Goal: Task Accomplishment & Management: Manage account settings

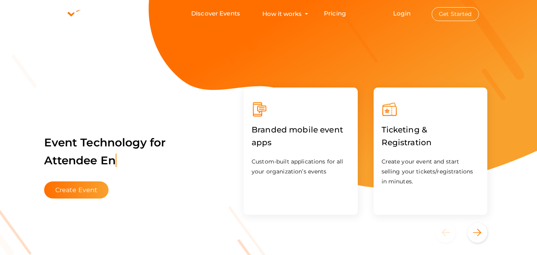
click at [462, 10] on button "Get Started" at bounding box center [455, 14] width 47 height 14
click at [405, 12] on link "Login" at bounding box center [401, 14] width 17 height 8
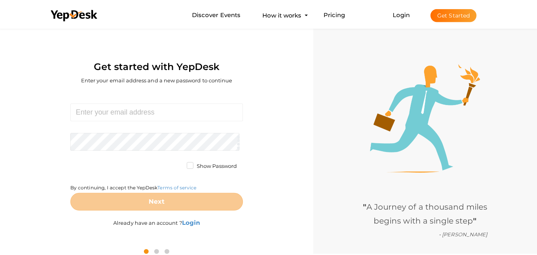
scroll to position [25, 0]
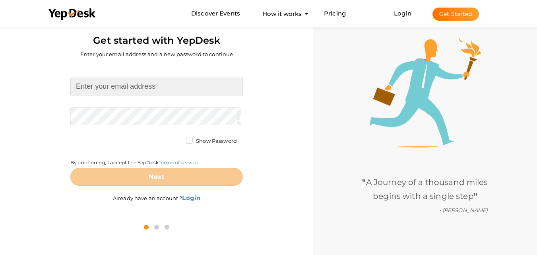
click at [149, 87] on input at bounding box center [156, 87] width 173 height 18
type input "[EMAIL_ADDRESS][DOMAIN_NAME]"
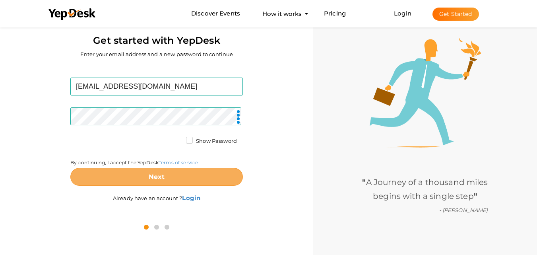
click at [168, 177] on button "Next" at bounding box center [156, 177] width 173 height 18
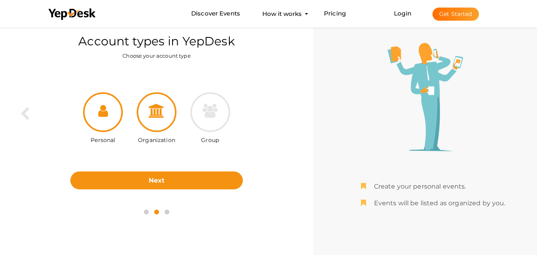
click at [145, 116] on div at bounding box center [157, 112] width 40 height 40
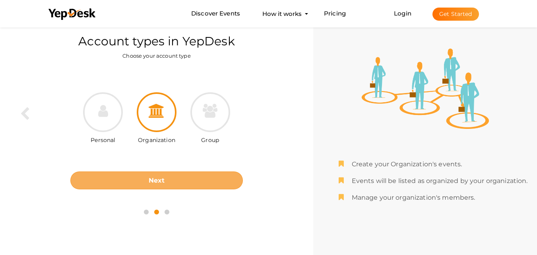
click at [170, 183] on button "Next" at bounding box center [156, 180] width 173 height 18
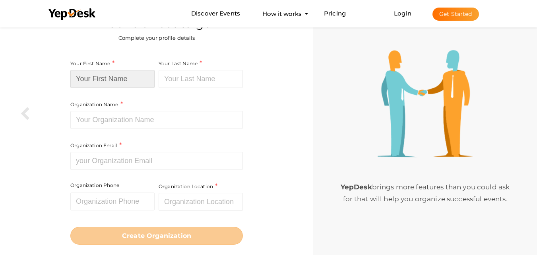
click at [114, 78] on input at bounding box center [112, 79] width 84 height 18
paste input "[PERSON_NAME] Tree Service"
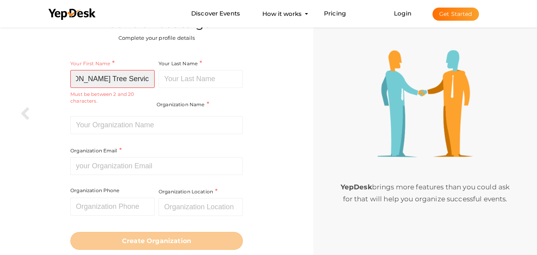
scroll to position [0, 25]
drag, startPoint x: 109, startPoint y: 83, endPoint x: 154, endPoint y: 83, distance: 44.5
click at [154, 83] on input "[PERSON_NAME] Tree Service" at bounding box center [112, 79] width 84 height 18
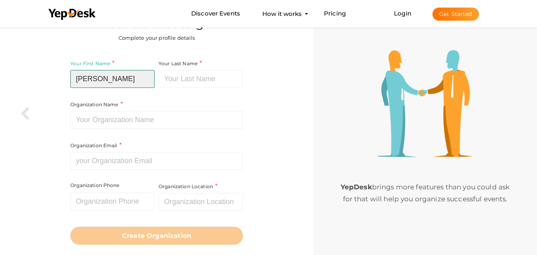
type input "Henry Thompson"
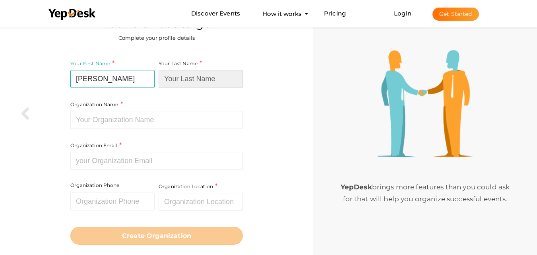
click at [189, 72] on input at bounding box center [201, 79] width 84 height 18
paste input "Tree Service"
type input "Tree Service"
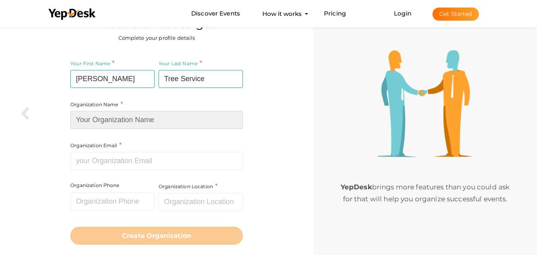
click at [137, 118] on input at bounding box center [156, 120] width 173 height 18
type input "[PERSON_NAME] Tree Service"
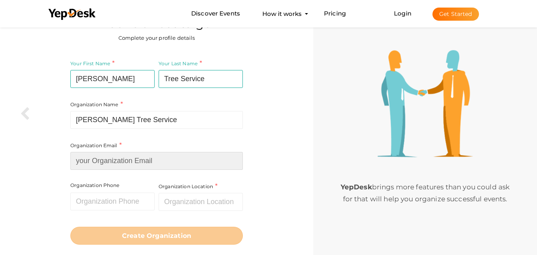
type input "[EMAIL_ADDRESS][DOMAIN_NAME]"
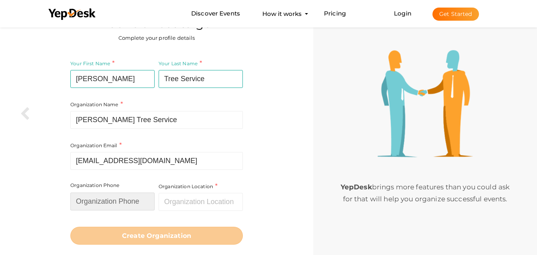
type input "3083831487"
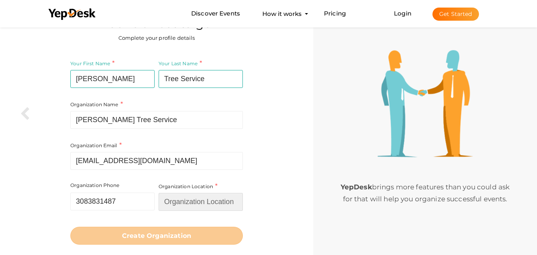
type input "[GEOGRAPHIC_DATA]"
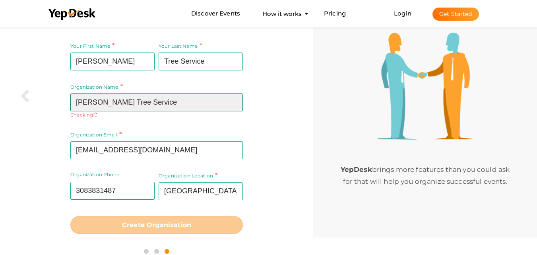
scroll to position [45, 0]
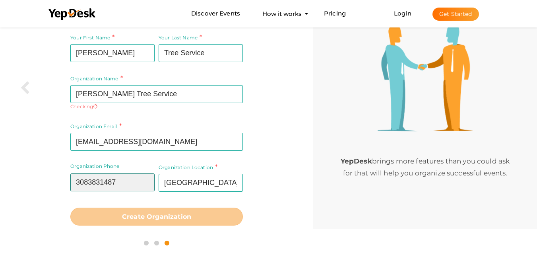
click at [78, 184] on input "3083831487" at bounding box center [112, 182] width 84 height 18
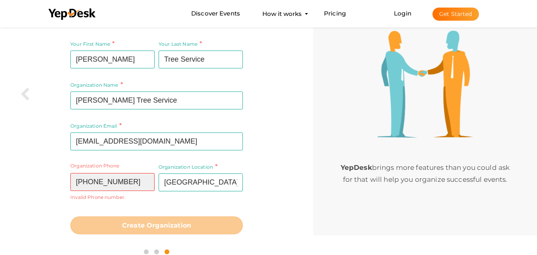
scroll to position [51, 0]
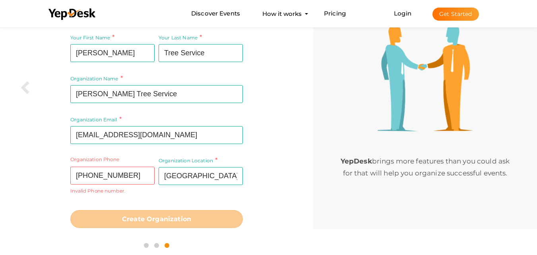
click at [115, 199] on div "Organization Phone +13083831487 Invalid Phone number." at bounding box center [113, 181] width 86 height 50
click at [83, 178] on input "+13083831487" at bounding box center [112, 176] width 84 height 18
drag, startPoint x: 83, startPoint y: 178, endPoint x: 72, endPoint y: 178, distance: 11.1
click at [72, 178] on input "+13083831487" at bounding box center [112, 176] width 84 height 18
click at [92, 173] on input "(3083831487" at bounding box center [112, 176] width 84 height 18
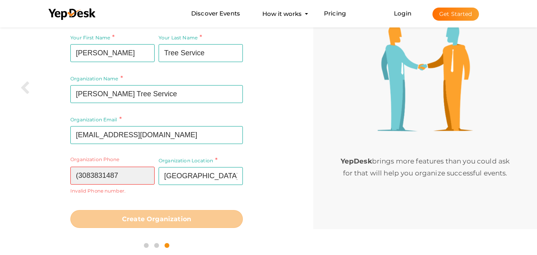
click at [80, 176] on input "(3083831487" at bounding box center [112, 176] width 84 height 18
click at [78, 176] on input "(3083831487" at bounding box center [112, 176] width 84 height 18
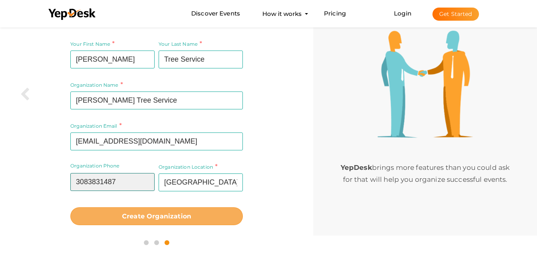
type input "3083831487"
click at [163, 217] on b "Create Organization" at bounding box center [156, 216] width 69 height 8
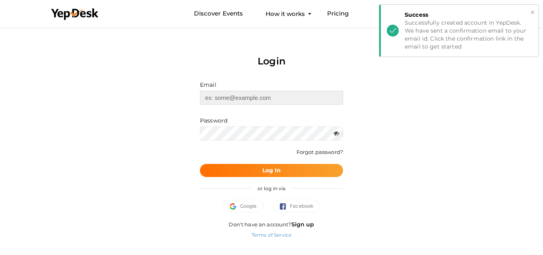
type input "[EMAIL_ADDRESS][DOMAIN_NAME]"
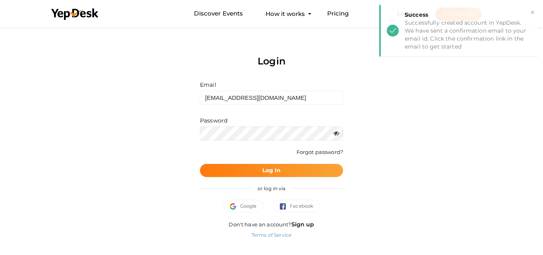
click at [266, 167] on b "Log In" at bounding box center [271, 170] width 19 height 7
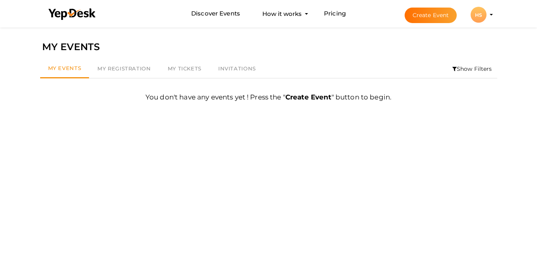
click at [481, 17] on div "HS" at bounding box center [479, 15] width 16 height 16
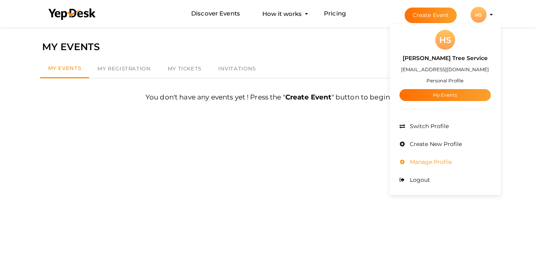
click at [443, 160] on span "Manage Profile" at bounding box center [430, 161] width 44 height 7
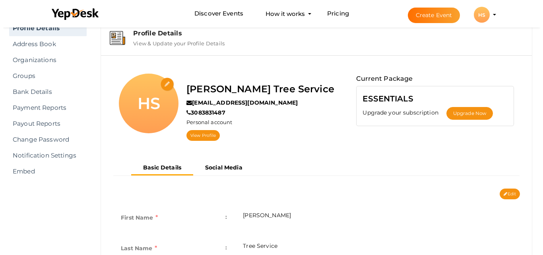
scroll to position [78, 0]
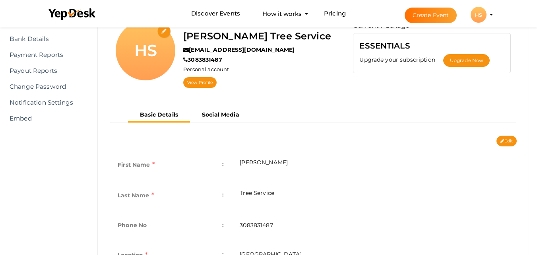
click at [166, 33] on input "file" at bounding box center [164, 32] width 14 height 14
type input "C:\fakepath\Henry Thompson Tree Service (2).jpg"
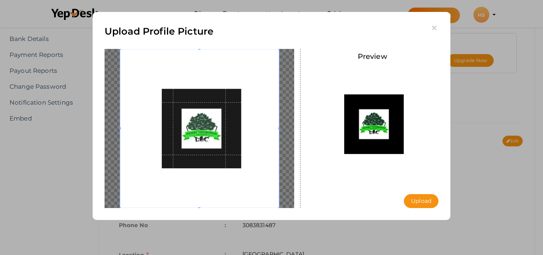
click at [411, 198] on button "Upload" at bounding box center [421, 201] width 35 height 14
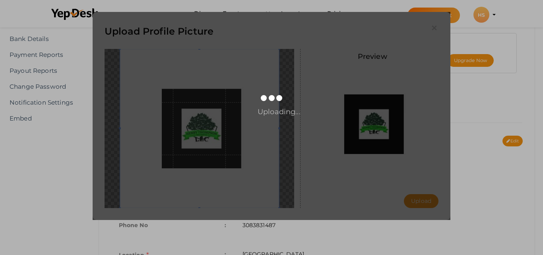
scroll to position [0, 0]
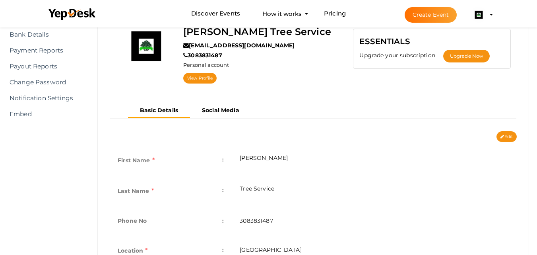
scroll to position [52, 0]
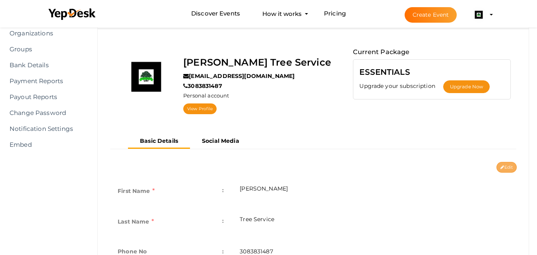
click at [504, 166] on button "Edit" at bounding box center [507, 167] width 20 height 11
type input "[PERSON_NAME]"
type input "Tree Service"
type input "3083831487"
type input "[GEOGRAPHIC_DATA]"
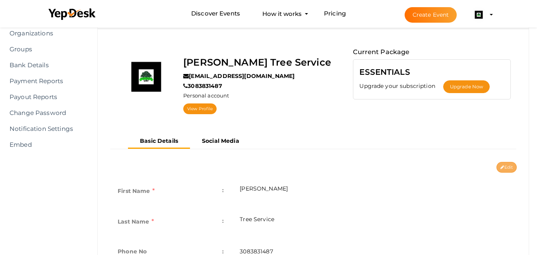
type input "henry-thompson-tree-service"
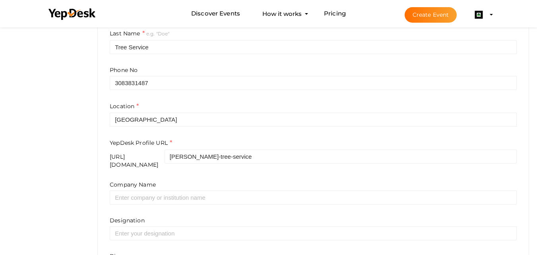
scroll to position [237, 0]
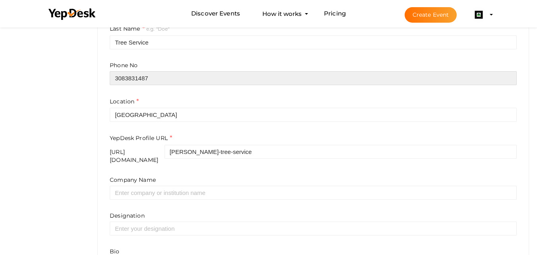
click at [114, 80] on input "3083831487" at bounding box center [313, 78] width 407 height 14
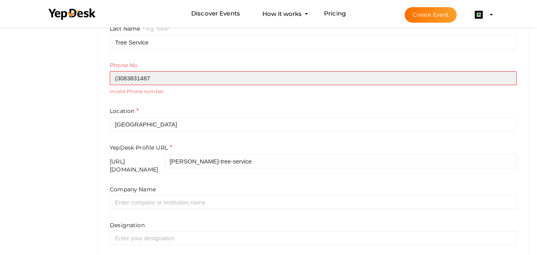
type input "3083831487"
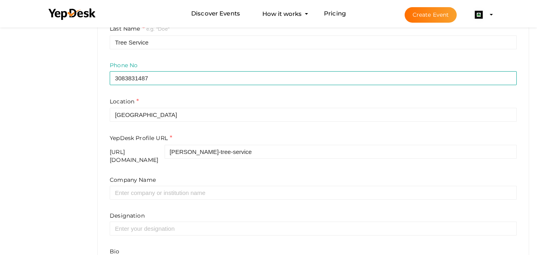
click at [167, 103] on div "Location United States" at bounding box center [313, 109] width 407 height 25
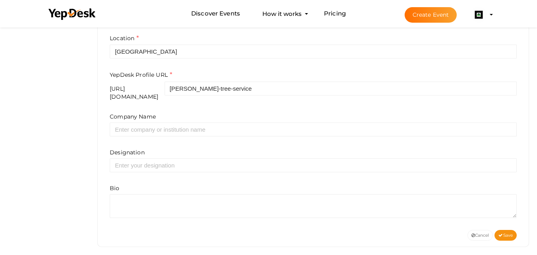
scroll to position [303, 0]
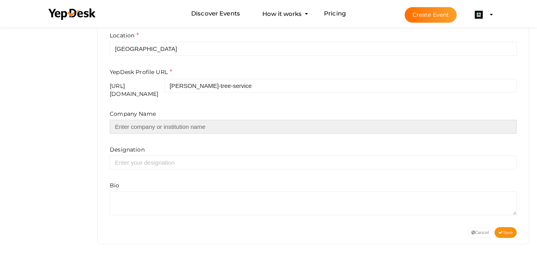
click at [147, 120] on input "text" at bounding box center [313, 127] width 407 height 14
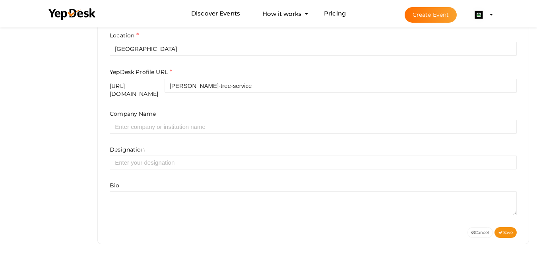
click at [113, 135] on div "Company Name Designation Bio" at bounding box center [313, 162] width 407 height 105
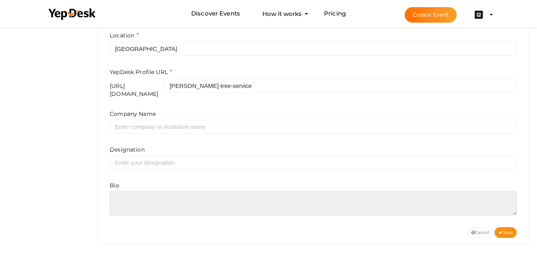
click at [130, 195] on textarea at bounding box center [313, 203] width 407 height 24
paste textarea "Henry Thompson Tree Service provides expert tree care and landscaping services …"
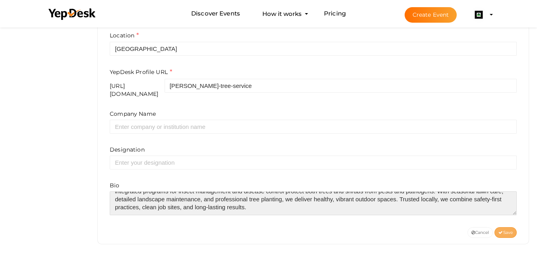
type textarea "Henry Thompson Tree Service provides expert tree care and landscaping services …"
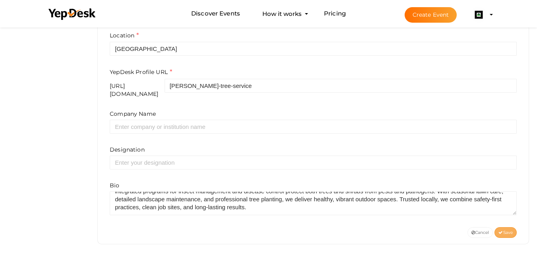
click at [507, 230] on span "Save" at bounding box center [506, 232] width 14 height 5
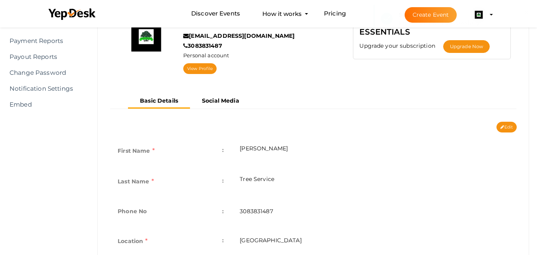
scroll to position [91, 0]
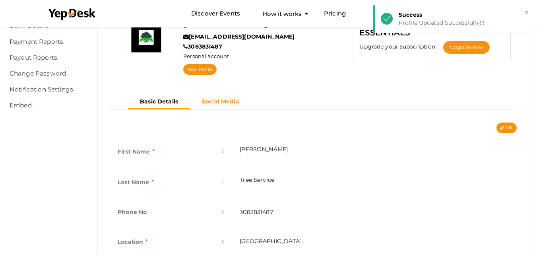
click at [210, 101] on b "Social Media" at bounding box center [220, 101] width 37 height 7
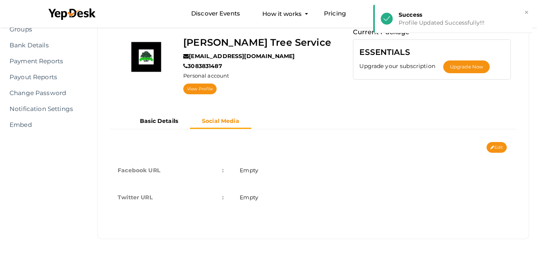
scroll to position [72, 0]
click at [279, 174] on td "Empty" at bounding box center [374, 170] width 285 height 27
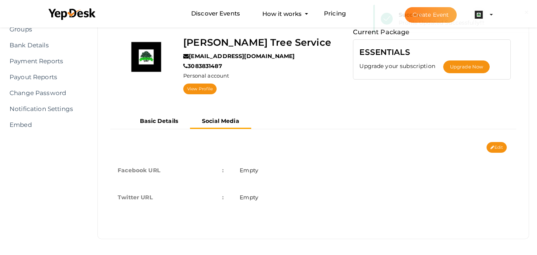
click at [252, 166] on td "Empty" at bounding box center [374, 170] width 285 height 27
click at [250, 171] on span "Empty" at bounding box center [249, 170] width 19 height 7
click at [492, 146] on icon at bounding box center [493, 148] width 4 height 4
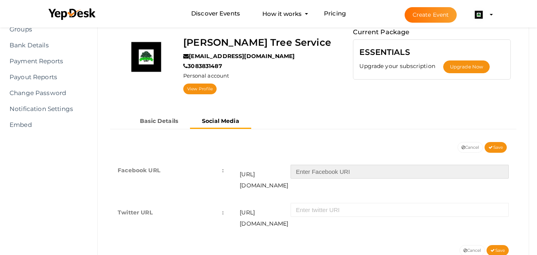
click at [329, 168] on input "text" at bounding box center [400, 172] width 218 height 14
paste input "https://www.facebook.com/p/Henry-Thompson-Tree-Service-100076291844600/"
drag, startPoint x: 360, startPoint y: 171, endPoint x: 285, endPoint y: 170, distance: 74.4
click at [285, 170] on div "https://facebook.com/ https://www.facebook.com/p/Henry-Thompson-Tree-Service-10…" at bounding box center [374, 176] width 269 height 30
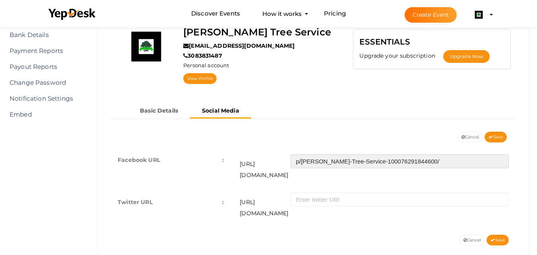
scroll to position [87, 0]
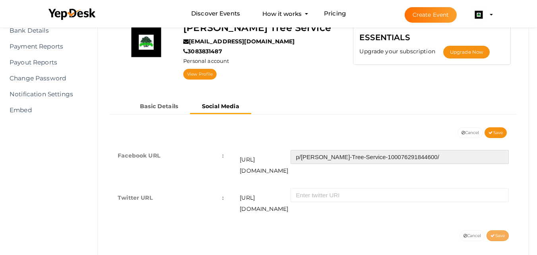
type input "p/Henry-Thompson-Tree-Service-100076291844600/"
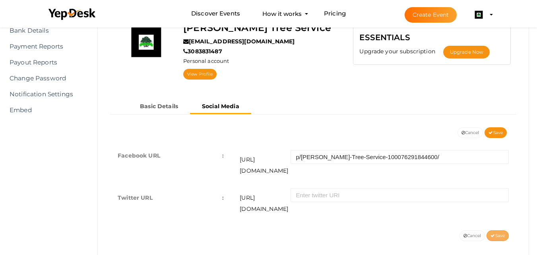
click at [494, 230] on button "Save" at bounding box center [498, 235] width 22 height 11
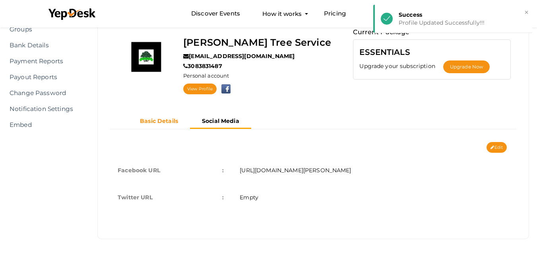
click at [163, 121] on b "Basic Details" at bounding box center [159, 120] width 38 height 7
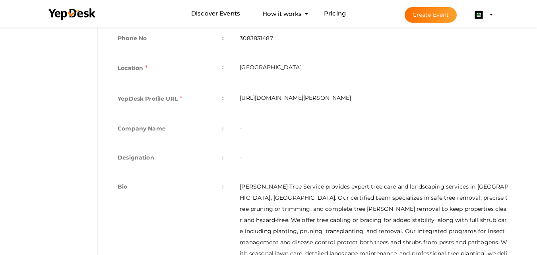
scroll to position [291, 0]
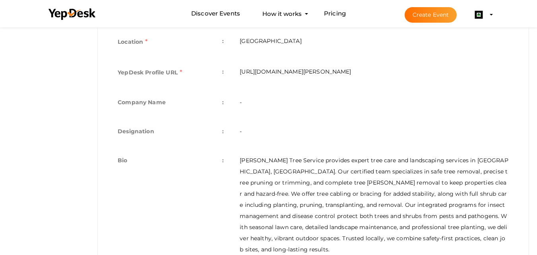
click at [270, 73] on td "https://www.yepdesk.com/profile/henry-thompson-tree-service" at bounding box center [374, 73] width 285 height 31
click at [294, 75] on td "https://www.yepdesk.com/profile/henry-thompson-tree-service" at bounding box center [374, 73] width 285 height 31
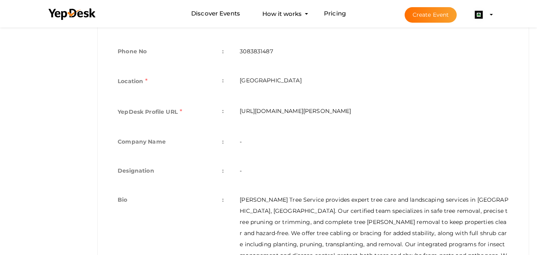
scroll to position [239, 0]
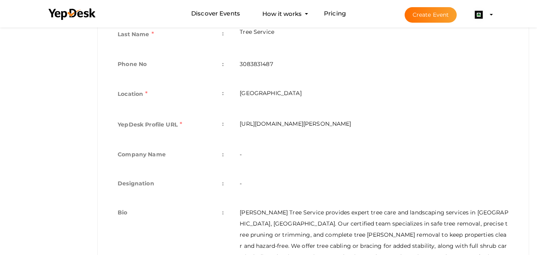
drag, startPoint x: 424, startPoint y: 125, endPoint x: 231, endPoint y: 139, distance: 192.9
click at [231, 139] on tr "YepDesk Profile URL : https://www.yepdesk.com/profile/henry-thompson-tree-servi…" at bounding box center [313, 125] width 407 height 31
click at [271, 128] on td "https://www.yepdesk.com/profile/henry-thompson-tree-service" at bounding box center [374, 125] width 285 height 31
click at [278, 129] on td "https://www.yepdesk.com/profile/henry-thompson-tree-service" at bounding box center [374, 125] width 285 height 31
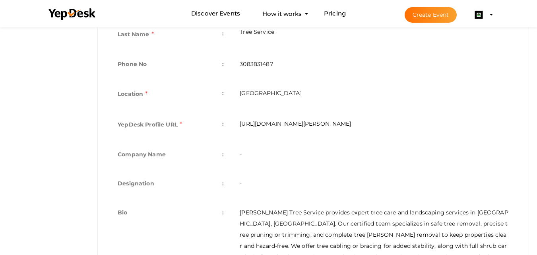
click at [279, 130] on td "https://www.yepdesk.com/profile/henry-thompson-tree-service" at bounding box center [374, 125] width 285 height 31
click at [283, 127] on td "https://www.yepdesk.com/profile/henry-thompson-tree-service" at bounding box center [374, 125] width 285 height 31
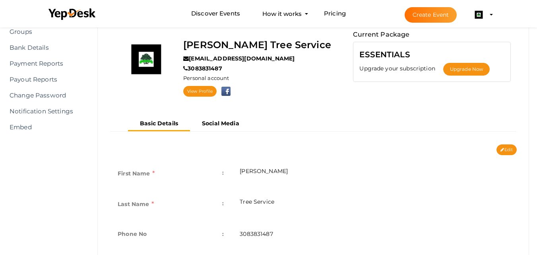
scroll to position [54, 0]
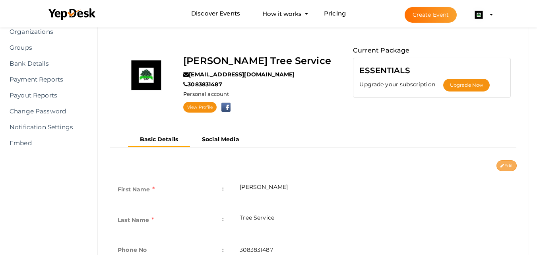
click at [510, 166] on button "Edit" at bounding box center [507, 165] width 20 height 11
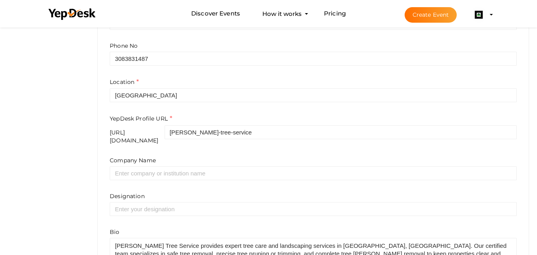
scroll to position [266, 0]
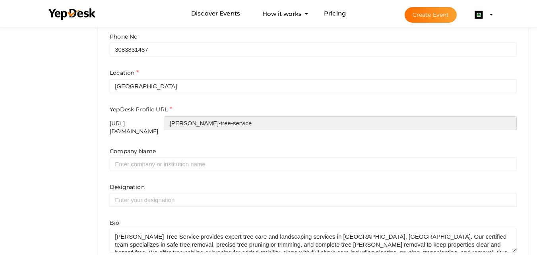
click at [292, 124] on input "henry-thompson-tree-service" at bounding box center [341, 123] width 352 height 14
drag, startPoint x: 292, startPoint y: 124, endPoint x: 216, endPoint y: 126, distance: 75.6
click at [216, 126] on input "henry-thompson-tree-service" at bounding box center [341, 123] width 352 height 14
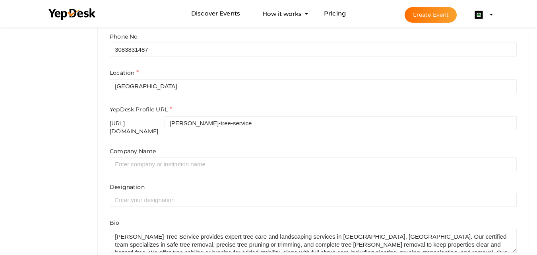
click at [212, 139] on form "First Name e.g. "John" Henry Thompson Last Name e.g. "Doe" Tree Service Phone N…" at bounding box center [313, 106] width 407 height 294
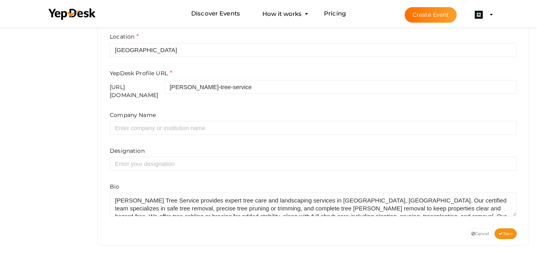
scroll to position [303, 0]
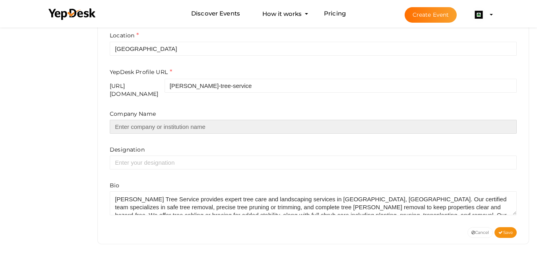
click at [174, 126] on input "text" at bounding box center [313, 127] width 407 height 14
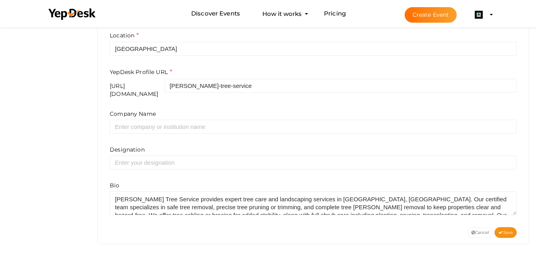
click at [285, 148] on div "Designation" at bounding box center [313, 158] width 407 height 24
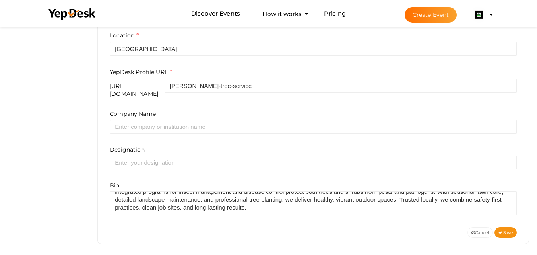
scroll to position [32, 0]
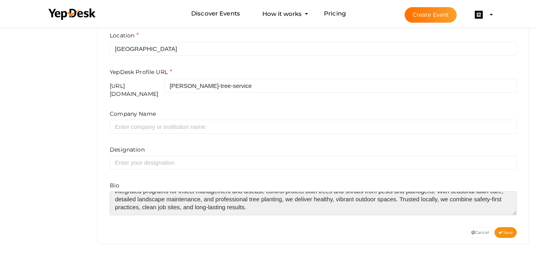
click at [255, 201] on textarea at bounding box center [313, 203] width 407 height 24
paste textarea "Google Business Profile"
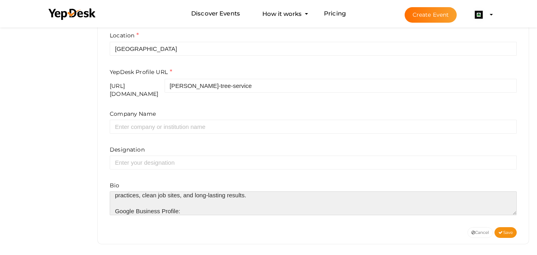
paste textarea "https://maps.app.goo.gl/x16PgA8G8EFZJ4GcA"
type textarea "Henry Thompson Tree Service provides expert tree care and landscaping services …"
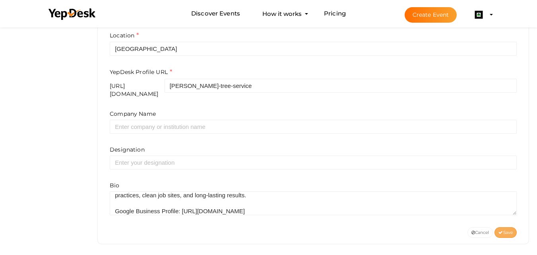
click at [505, 230] on span "Save" at bounding box center [506, 232] width 14 height 5
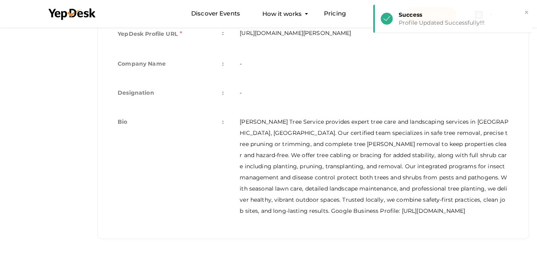
scroll to position [0, 0]
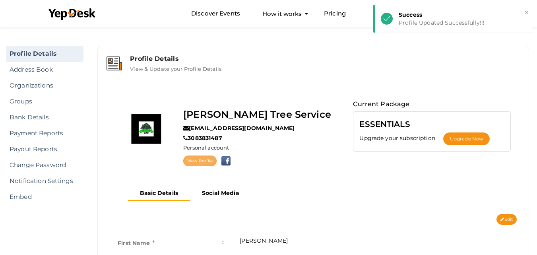
click at [199, 159] on link "View Profile" at bounding box center [199, 160] width 33 height 11
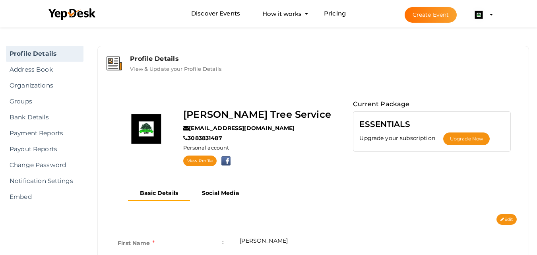
drag, startPoint x: 210, startPoint y: 108, endPoint x: 211, endPoint y: 112, distance: 4.0
click at [210, 108] on label "[PERSON_NAME] Tree Service" at bounding box center [257, 114] width 148 height 15
click at [211, 117] on label "[PERSON_NAME] Tree Service" at bounding box center [257, 114] width 148 height 15
click at [479, 14] on img at bounding box center [479, 15] width 16 height 16
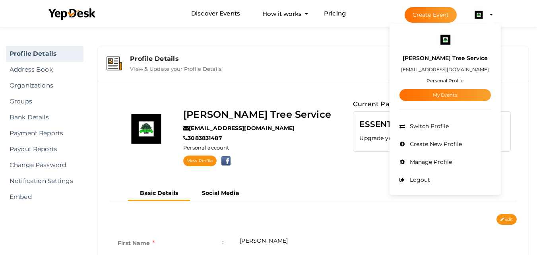
click at [433, 84] on div "Henry Thompson Tree Service citation.henrythompsontree@gmail.com Personal Profi…" at bounding box center [445, 75] width 91 height 51
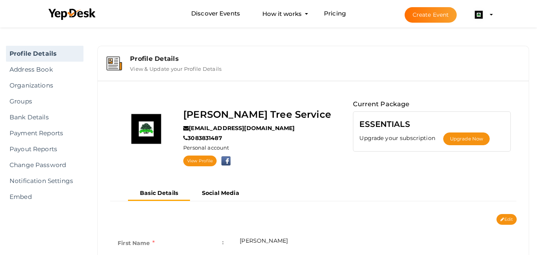
click at [476, 19] on img at bounding box center [479, 15] width 16 height 16
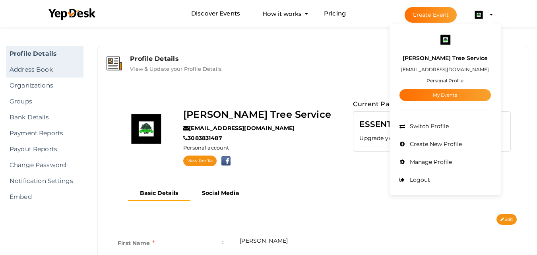
click at [50, 72] on link "Address Book" at bounding box center [45, 70] width 78 height 16
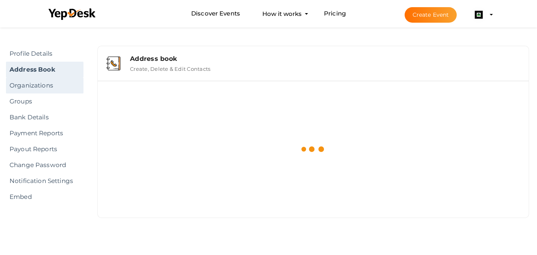
click at [50, 88] on link "Organizations" at bounding box center [45, 86] width 78 height 16
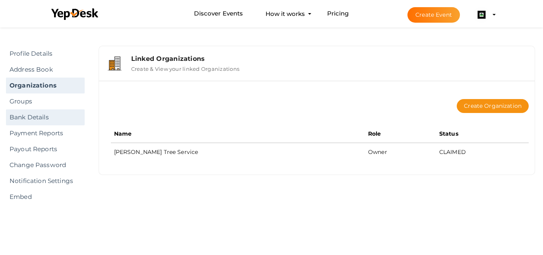
click at [37, 115] on link "Bank Details" at bounding box center [45, 117] width 79 height 16
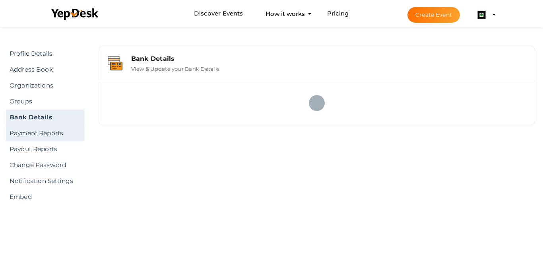
click at [47, 133] on link "Payment Reports" at bounding box center [45, 133] width 79 height 16
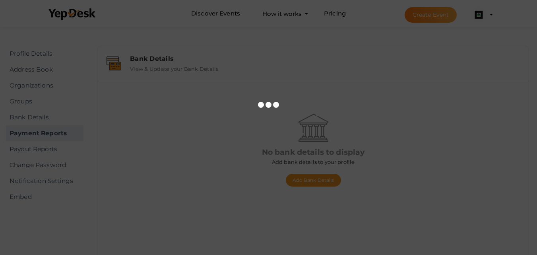
click at [53, 150] on div at bounding box center [268, 127] width 537 height 255
click at [50, 151] on div at bounding box center [268, 127] width 537 height 255
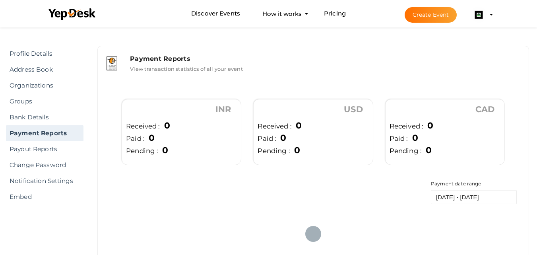
click at [50, 151] on link "Payout Reports" at bounding box center [45, 149] width 78 height 16
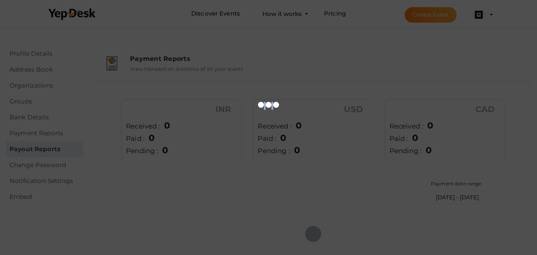
click at [50, 151] on div at bounding box center [268, 127] width 537 height 255
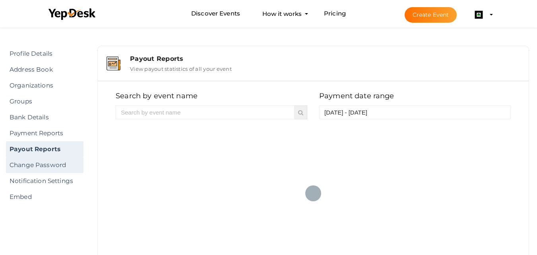
click at [47, 163] on link "Change Password" at bounding box center [45, 165] width 78 height 16
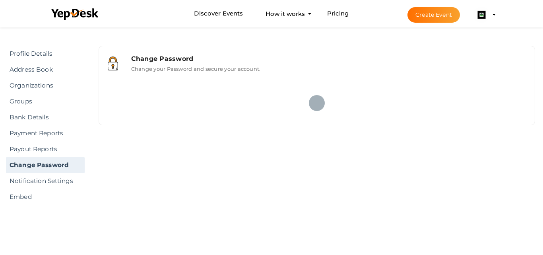
click at [40, 181] on link "Notification Settings" at bounding box center [45, 181] width 79 height 16
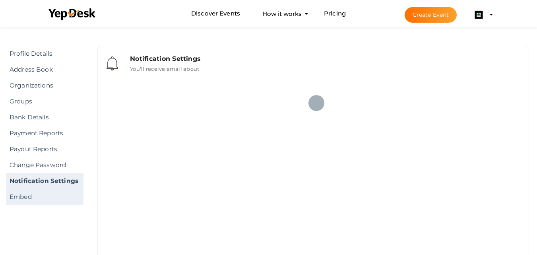
click at [15, 194] on link "Embed" at bounding box center [45, 197] width 78 height 16
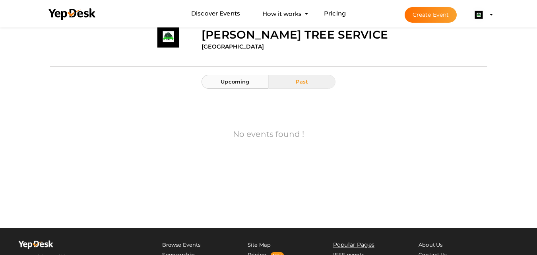
click at [254, 83] on button "Upcoming" at bounding box center [235, 82] width 67 height 14
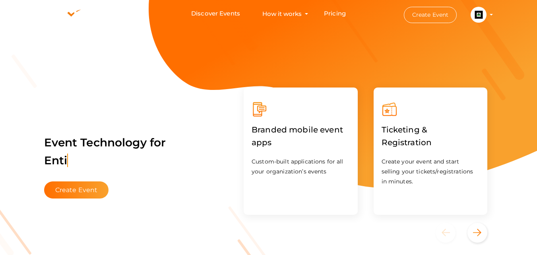
click at [481, 10] on img at bounding box center [479, 15] width 16 height 16
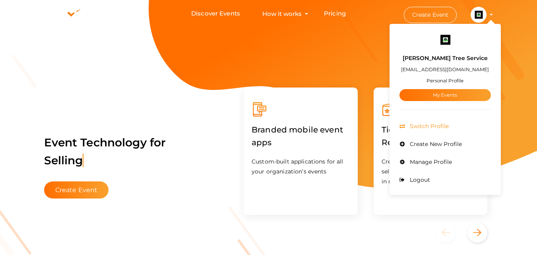
click at [435, 129] on span "Switch Profile" at bounding box center [428, 125] width 41 height 7
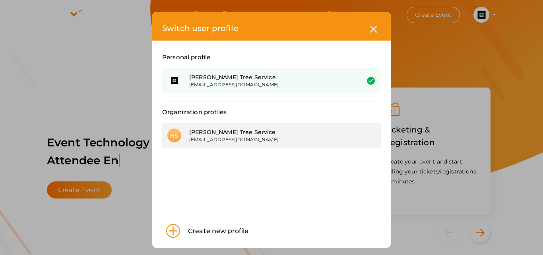
click at [260, 137] on div "[EMAIL_ADDRESS][DOMAIN_NAME]" at bounding box center [268, 139] width 159 height 7
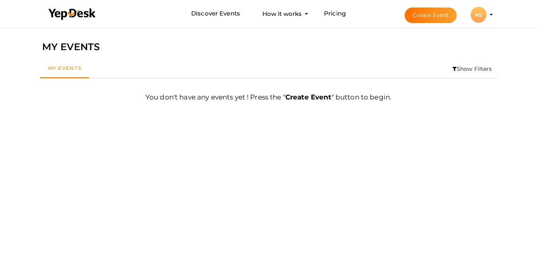
click at [482, 15] on div "HS" at bounding box center [479, 15] width 16 height 16
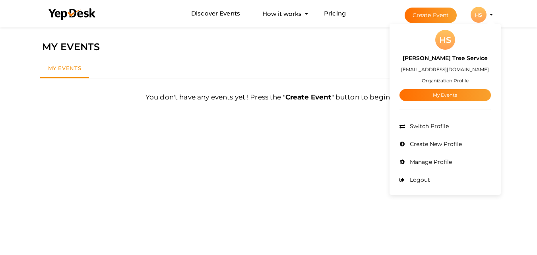
click at [450, 78] on small "Organization Profile" at bounding box center [445, 81] width 47 height 6
click at [450, 78] on div "You don't have any events yet ! Press the " Create Event " button to begin. Fir…" at bounding box center [268, 93] width 457 height 31
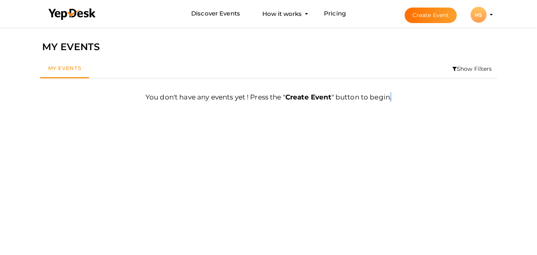
click at [481, 16] on div "HS" at bounding box center [479, 15] width 16 height 16
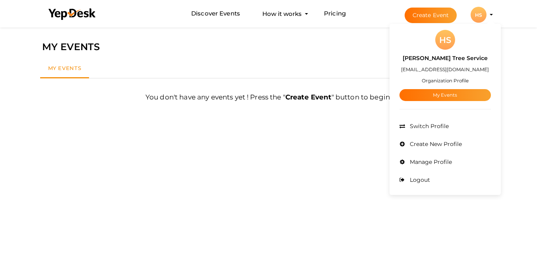
click at [448, 63] on div "Henry Thompson Tree Service citation.henrythompsontree@gmail.com Organization P…" at bounding box center [445, 75] width 91 height 51
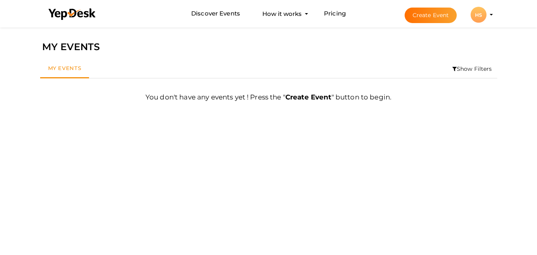
click at [322, 97] on b "Create Event" at bounding box center [308, 97] width 46 height 8
click at [483, 17] on div "HS" at bounding box center [479, 15] width 16 height 16
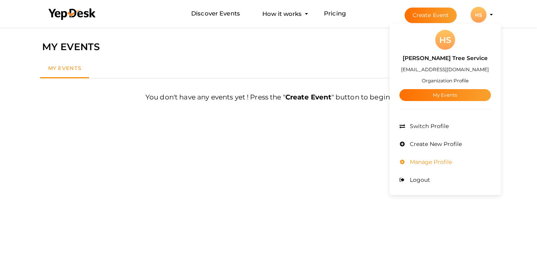
click at [419, 165] on li "Manage Profile" at bounding box center [445, 162] width 91 height 18
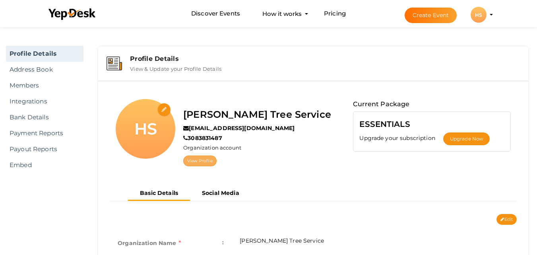
click at [207, 157] on link "View Profile" at bounding box center [199, 160] width 33 height 11
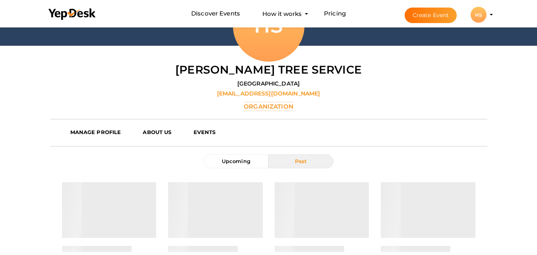
scroll to position [186, 0]
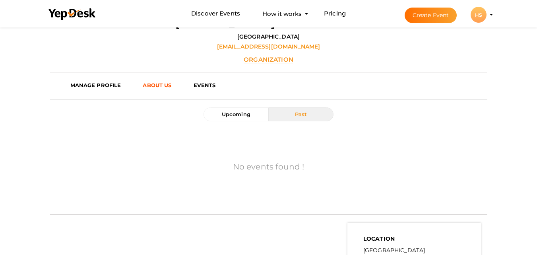
click at [157, 90] on link "ABOUT US" at bounding box center [162, 85] width 50 height 12
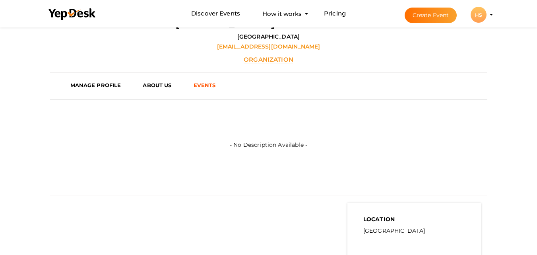
click at [199, 91] on link "EVENTS" at bounding box center [210, 85] width 44 height 12
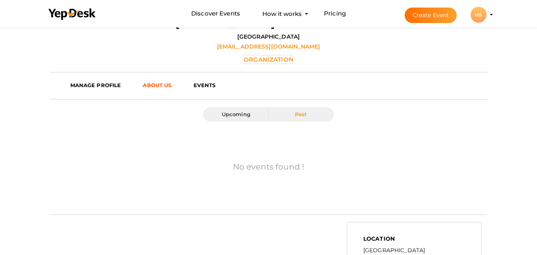
click at [155, 88] on b "ABOUT US" at bounding box center [157, 85] width 29 height 6
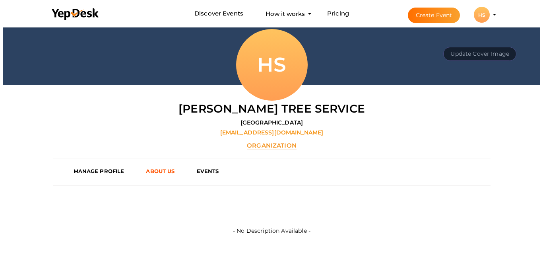
scroll to position [80, 0]
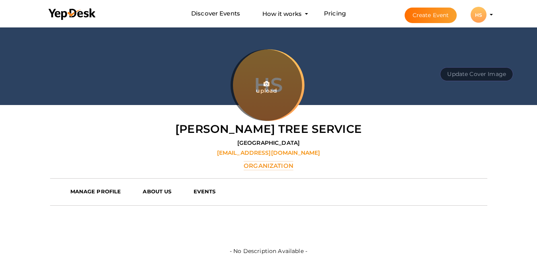
click at [281, 96] on input "file" at bounding box center [267, 85] width 72 height 72
type input "C:\fakepath\[PERSON_NAME] Tree Service (2).jpg"
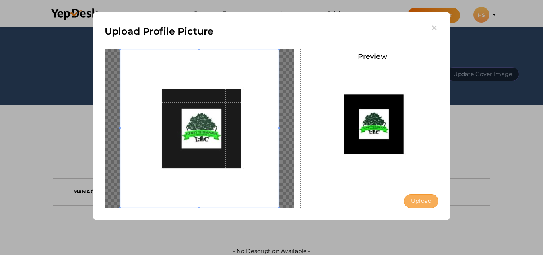
click at [431, 200] on button "Upload" at bounding box center [421, 201] width 35 height 14
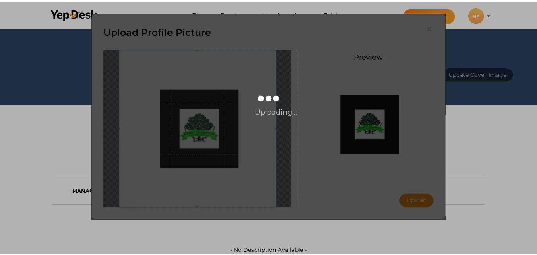
scroll to position [0, 0]
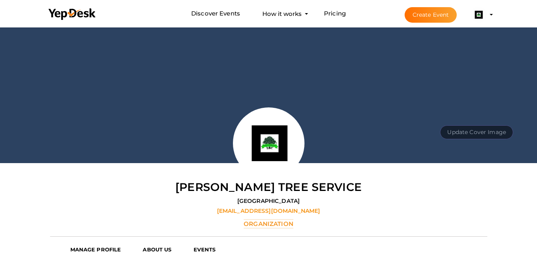
scroll to position [53, 0]
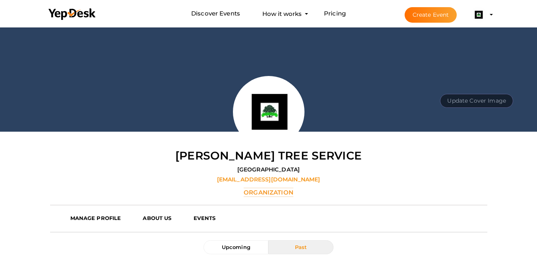
click at [464, 101] on button "Update Cover Image" at bounding box center [476, 101] width 73 height 14
click at [471, 84] on input "file" at bounding box center [475, 83] width 63 height 14
type input "C:\fakepath\Henry Thompson Tree Service (1).jpg"
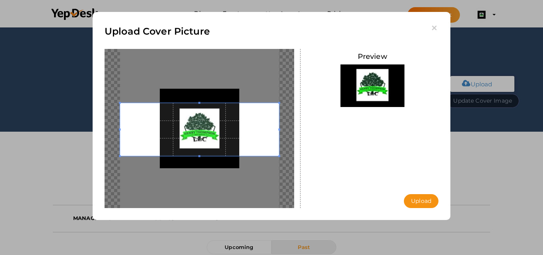
drag, startPoint x: 223, startPoint y: 149, endPoint x: 223, endPoint y: 145, distance: 4.4
click at [223, 145] on span at bounding box center [199, 129] width 159 height 53
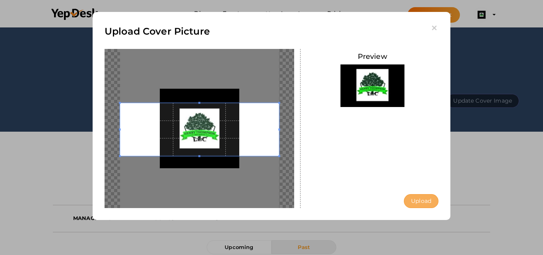
click at [415, 200] on button "Upload" at bounding box center [421, 201] width 35 height 14
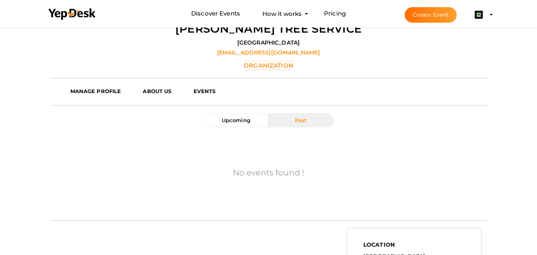
scroll to position [186, 0]
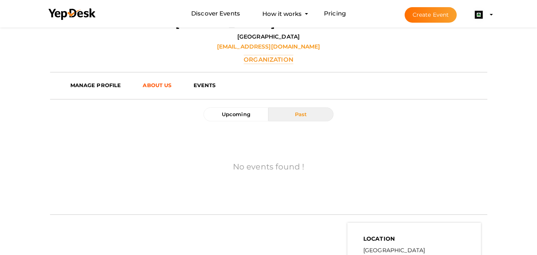
click at [156, 87] on b "ABOUT US" at bounding box center [157, 85] width 29 height 6
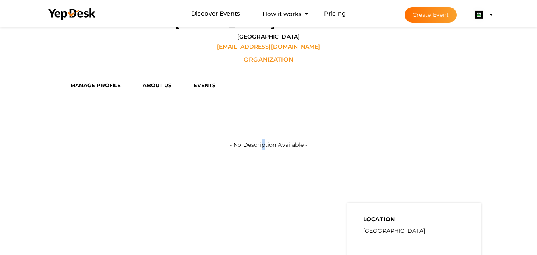
click at [264, 147] on label "- No Description Available -" at bounding box center [269, 128] width 78 height 43
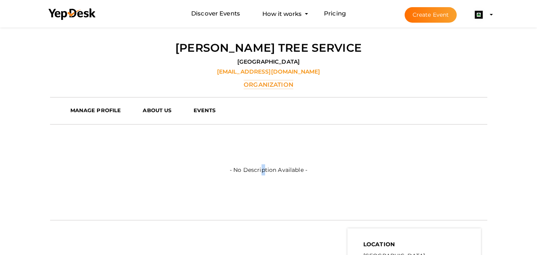
scroll to position [161, 0]
click at [113, 105] on link "MANAGE PROFILE" at bounding box center [100, 110] width 73 height 12
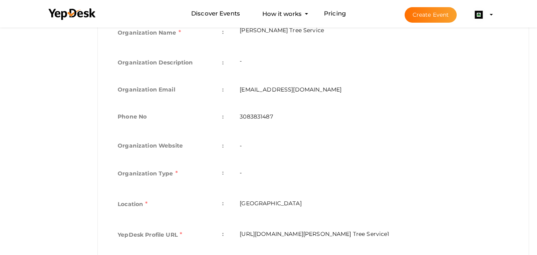
scroll to position [237, 0]
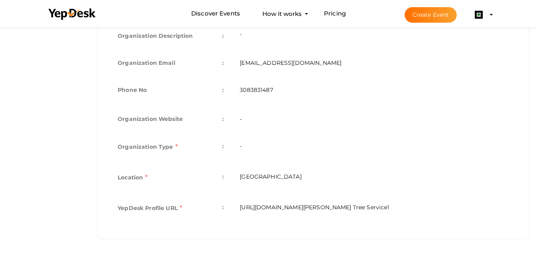
click at [163, 146] on label "Organization Type" at bounding box center [148, 146] width 60 height 13
click at [262, 121] on td "-" at bounding box center [374, 118] width 285 height 27
click at [247, 123] on td "-" at bounding box center [374, 118] width 285 height 27
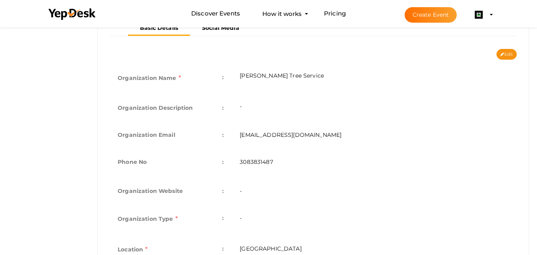
scroll to position [157, 0]
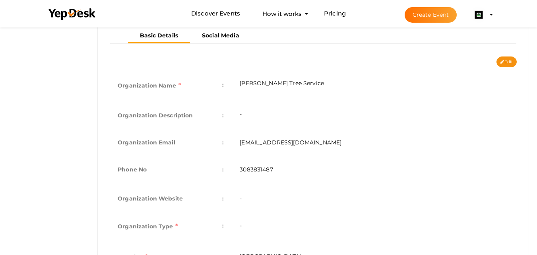
click at [507, 56] on div "Basic Details Social Media" at bounding box center [313, 43] width 419 height 28
click at [511, 63] on button "Edit" at bounding box center [507, 61] width 20 height 11
type input "[PERSON_NAME] Tree Service"
type input "[EMAIL_ADDRESS][DOMAIN_NAME]"
type input "3083831487"
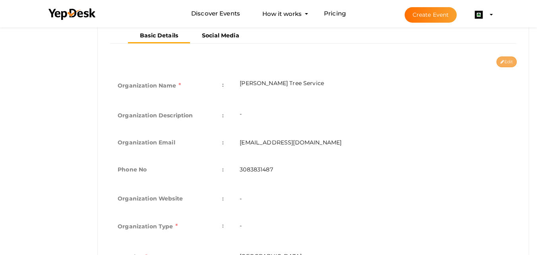
select select "9"
type input "[GEOGRAPHIC_DATA]"
type input "Henry Thompson Tree Service1"
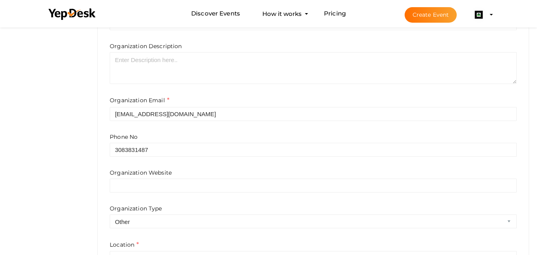
scroll to position [205, 0]
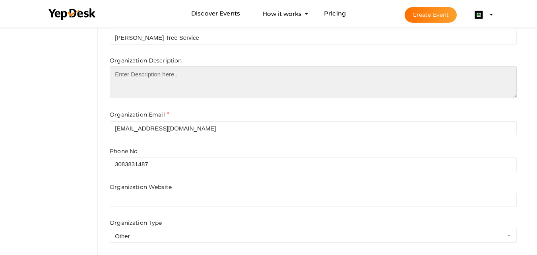
click at [182, 92] on textarea at bounding box center [313, 82] width 407 height 32
paste textarea "[PERSON_NAME] Tree Service provides expert tree care and landscaping services i…"
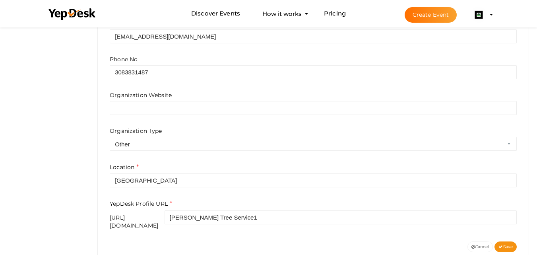
scroll to position [311, 0]
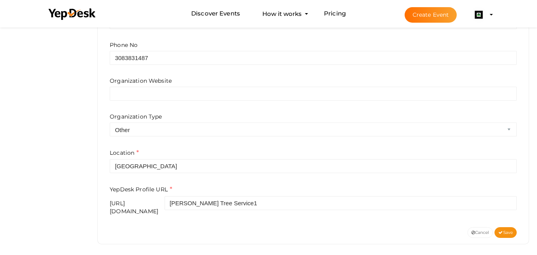
type textarea "[PERSON_NAME] Tree Service provides expert tree care and landscaping services i…"
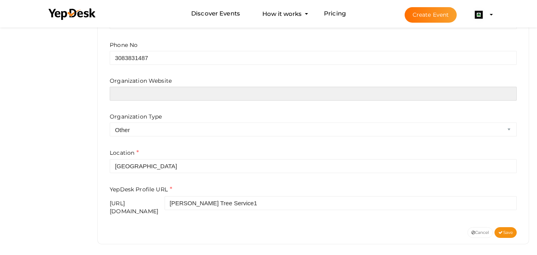
click at [181, 94] on input "text" at bounding box center [313, 94] width 407 height 14
paste input "https://maps.app.goo.gl/x16PgA8G8EFZJ4GcA"
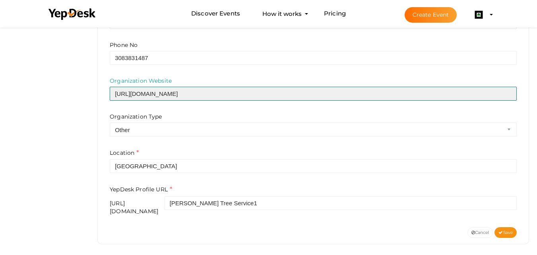
type input "https://maps.app.goo.gl/x16PgA8G8EFZJ4GcA"
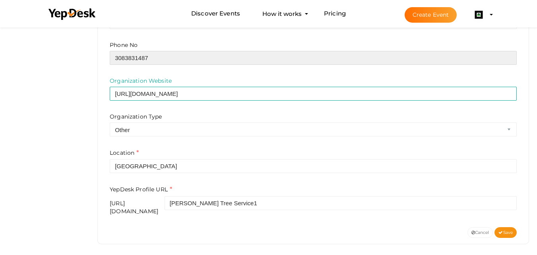
click at [114, 56] on input "3083831487" at bounding box center [313, 58] width 407 height 14
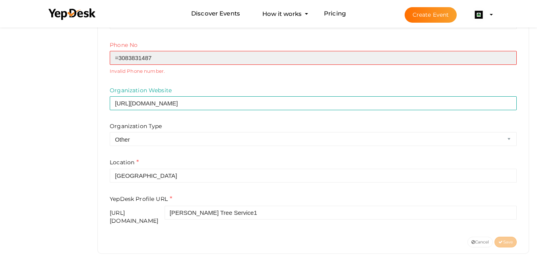
type input "3083831487"
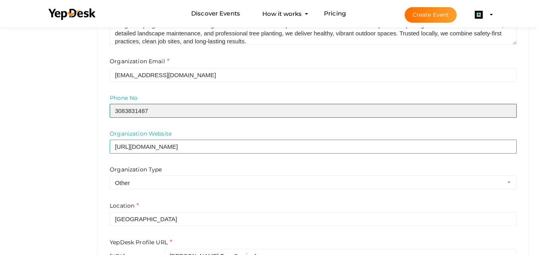
scroll to position [0, 0]
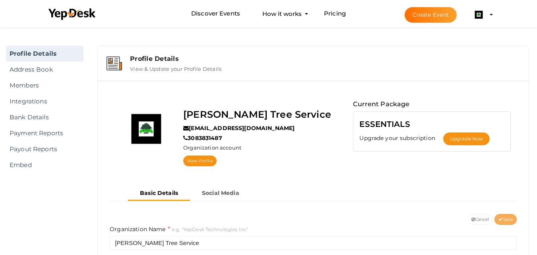
click at [510, 219] on span "Save" at bounding box center [506, 219] width 14 height 5
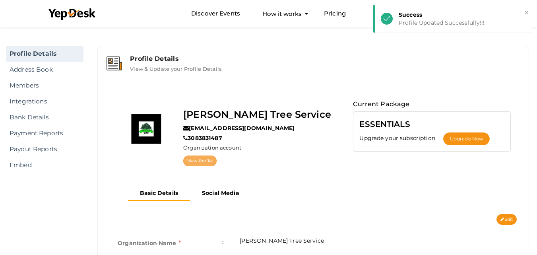
click at [199, 156] on link "View Profile" at bounding box center [199, 160] width 33 height 11
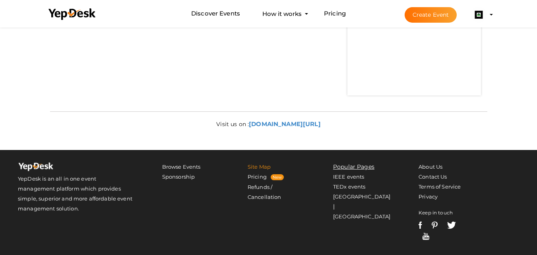
scroll to position [398, 0]
